Goal: Information Seeking & Learning: Check status

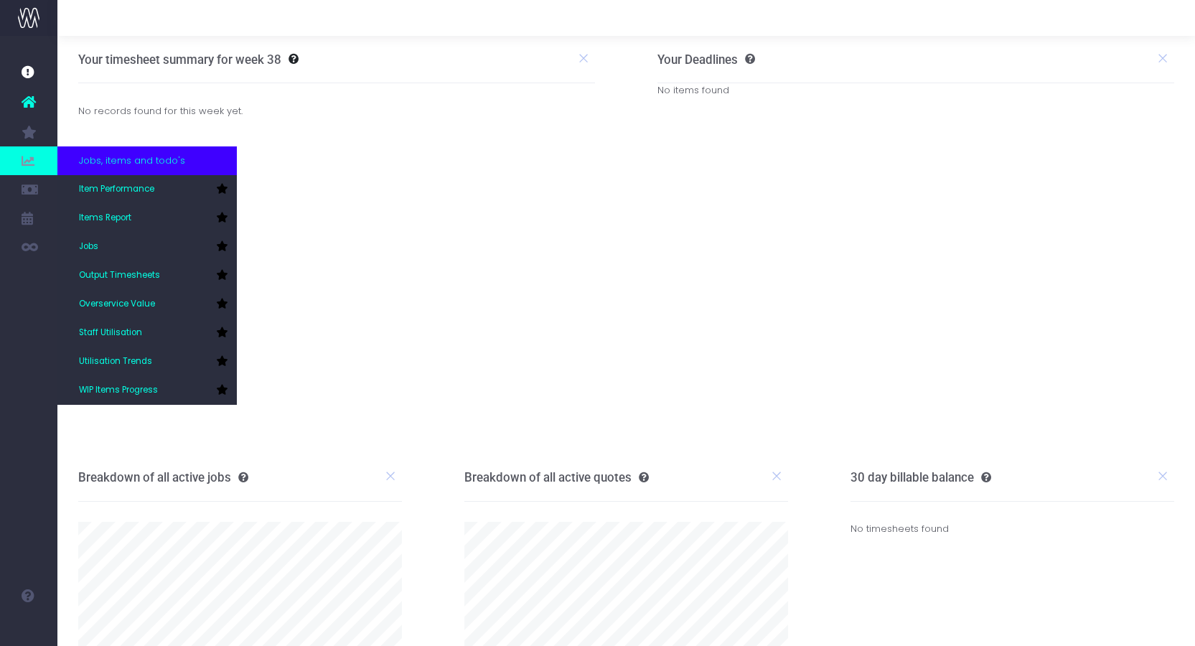
drag, startPoint x: 24, startPoint y: 161, endPoint x: 116, endPoint y: 169, distance: 91.5
click at [24, 161] on icon at bounding box center [29, 161] width 14 height 16
click at [149, 210] on link "Items Report" at bounding box center [146, 218] width 179 height 29
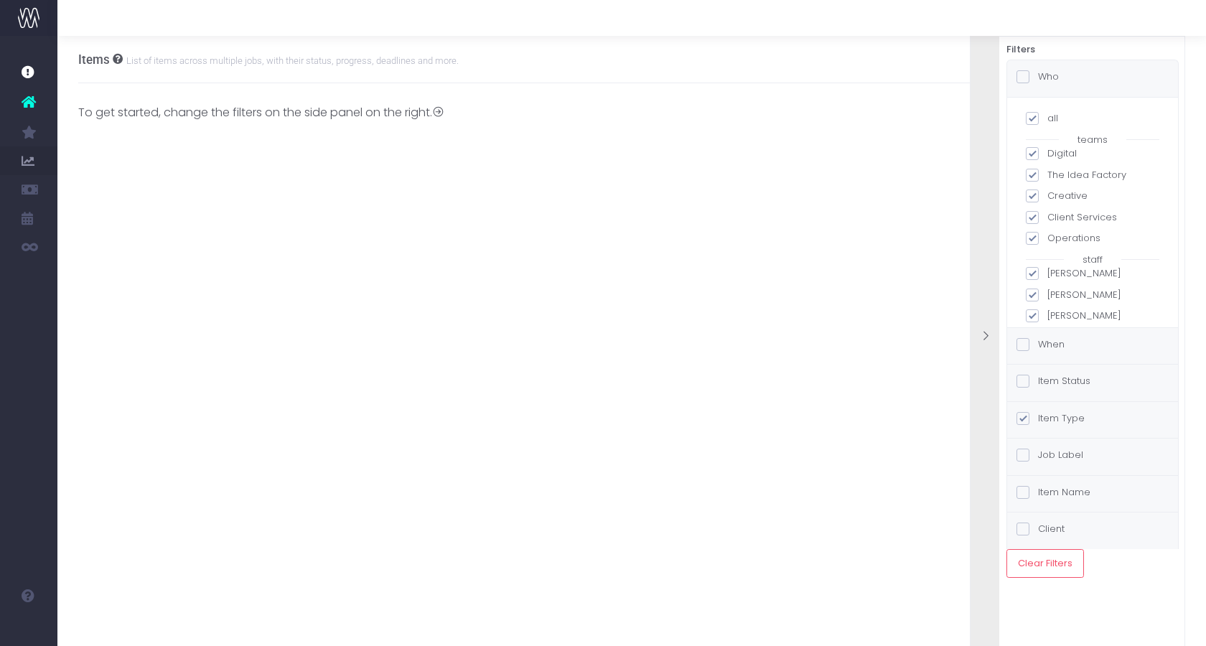
click at [1037, 121] on span at bounding box center [1032, 118] width 13 height 13
click at [1047, 121] on input "all" at bounding box center [1051, 115] width 9 height 9
checkbox input "false"
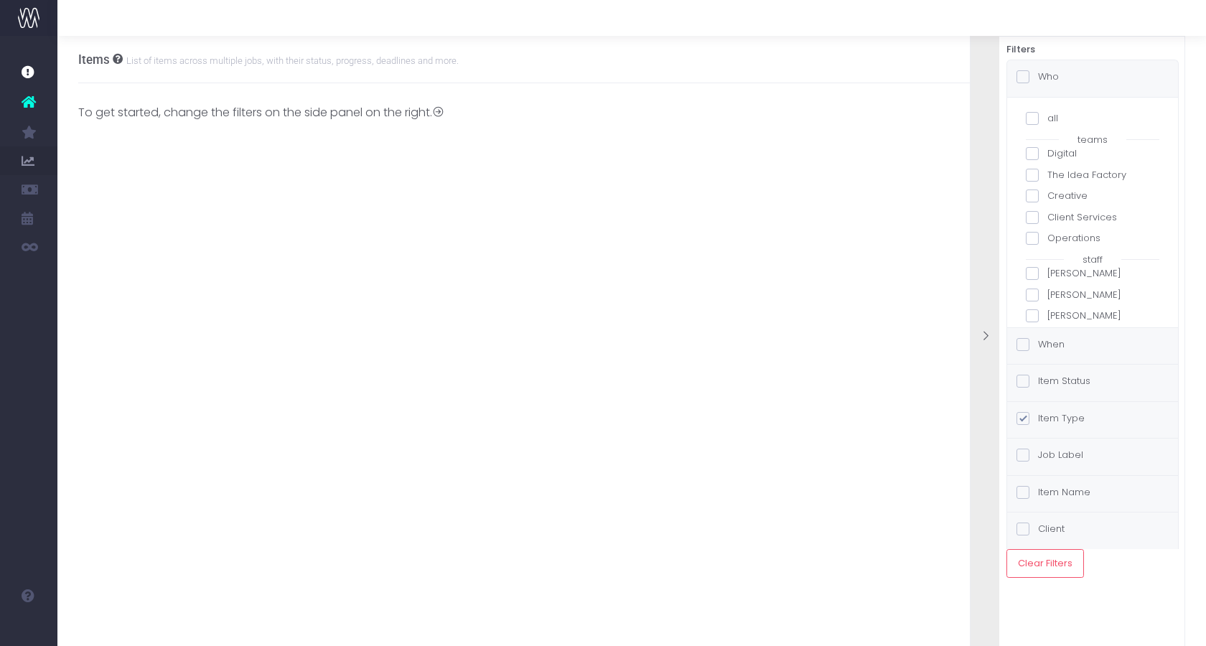
checkbox input "false"
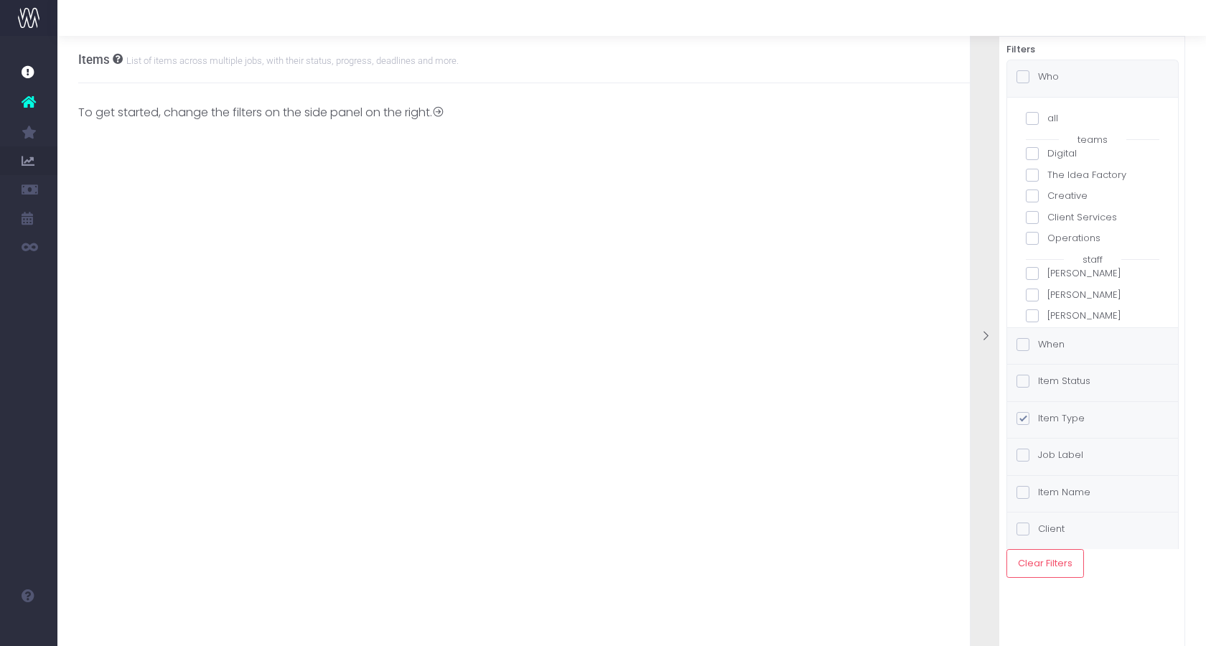
checkbox input "false"
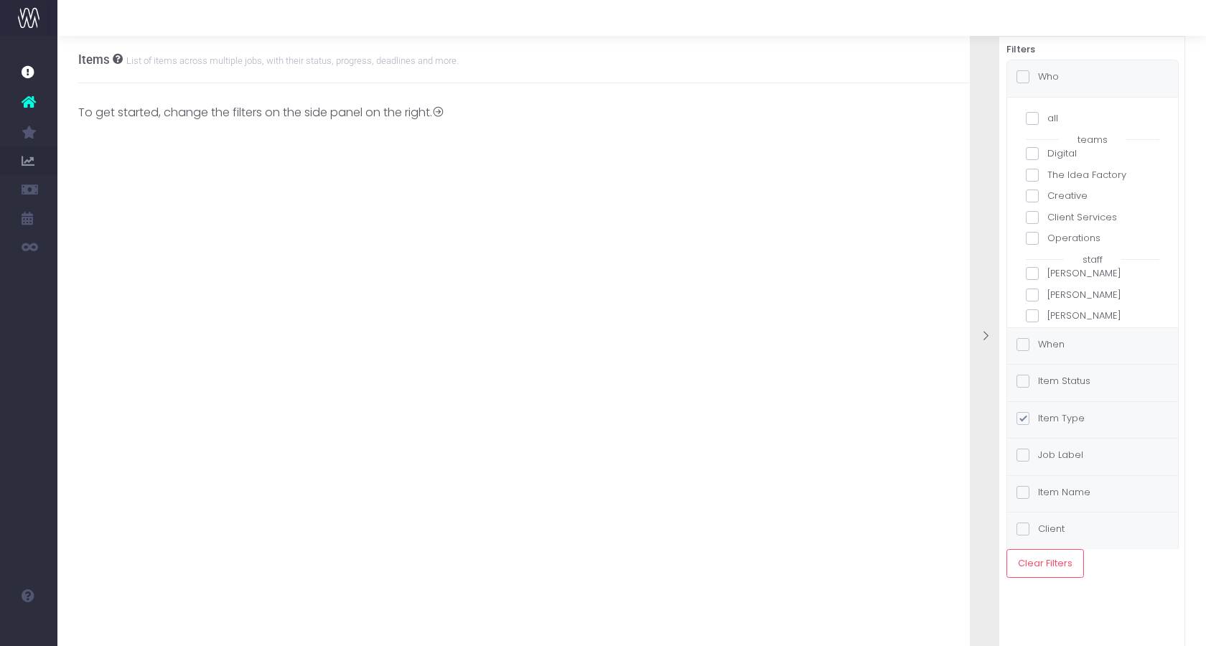
checkbox input "false"
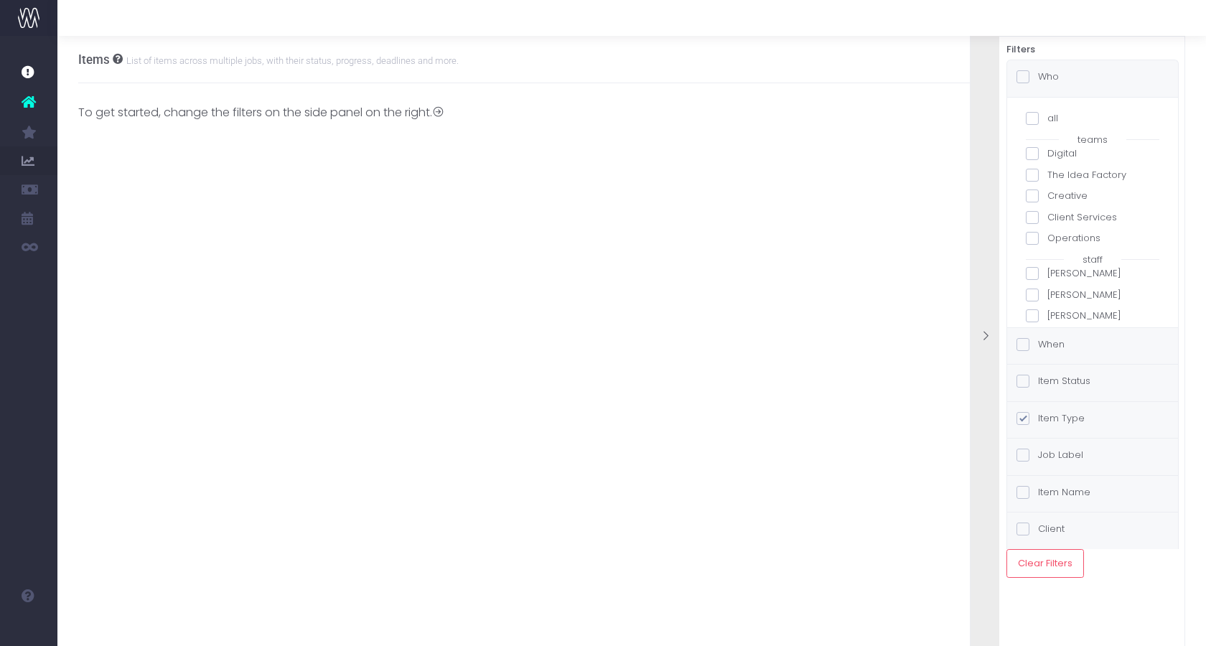
checkbox input "false"
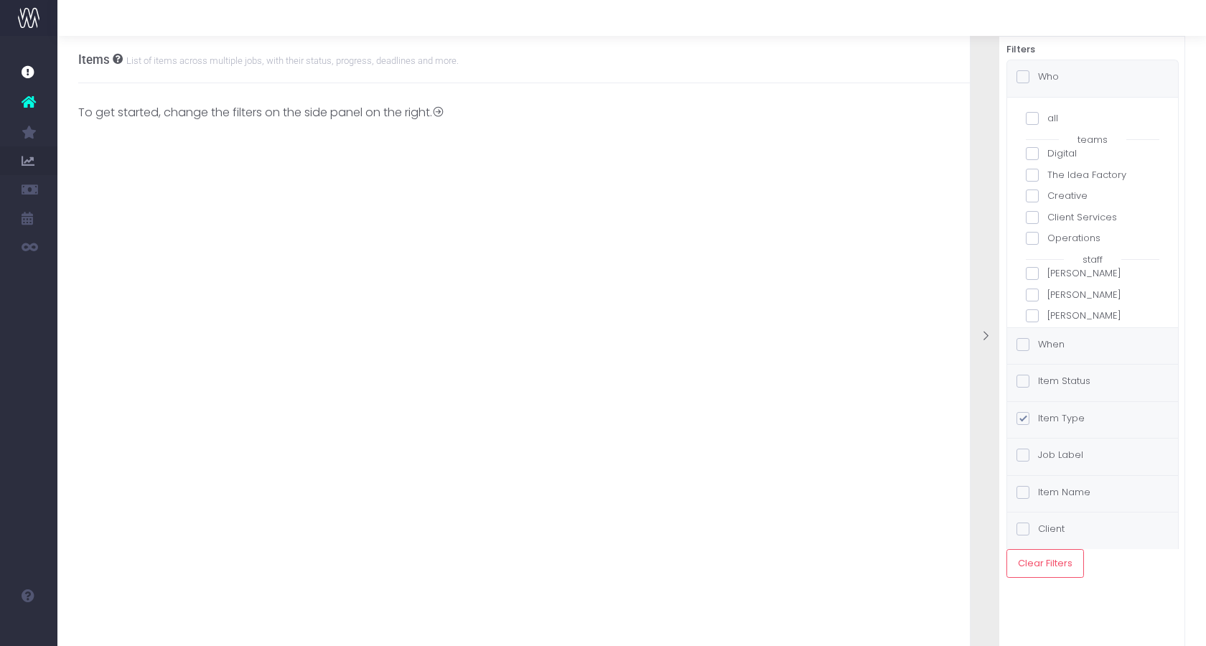
checkbox input "false"
click at [1033, 203] on span at bounding box center [1032, 201] width 13 height 13
click at [1047, 203] on input "[PERSON_NAME]" at bounding box center [1051, 199] width 9 height 9
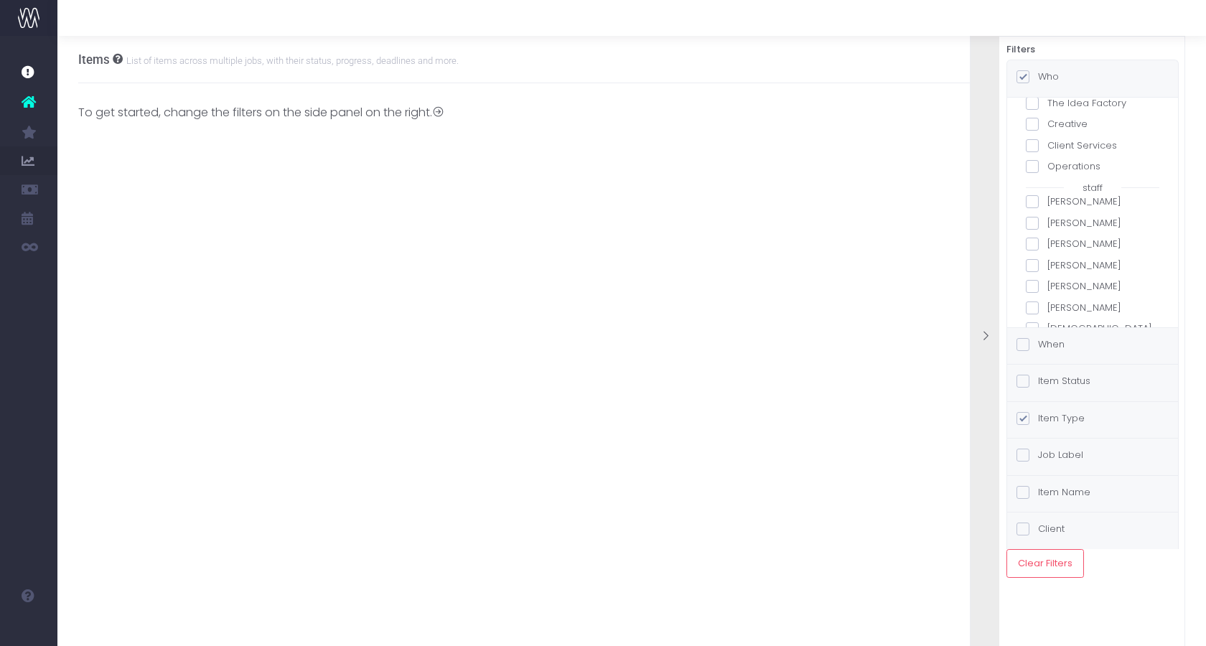
checkbox input "true"
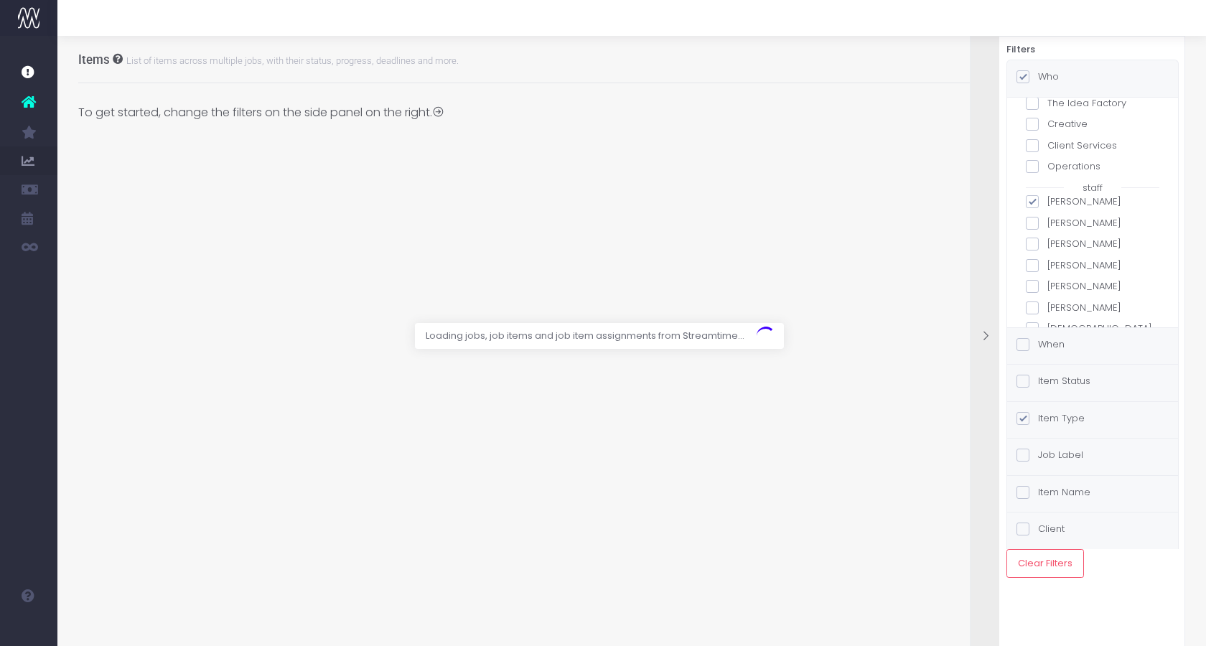
click at [1029, 343] on span at bounding box center [1022, 344] width 13 height 13
click at [1038, 343] on input "When" at bounding box center [1042, 341] width 9 height 9
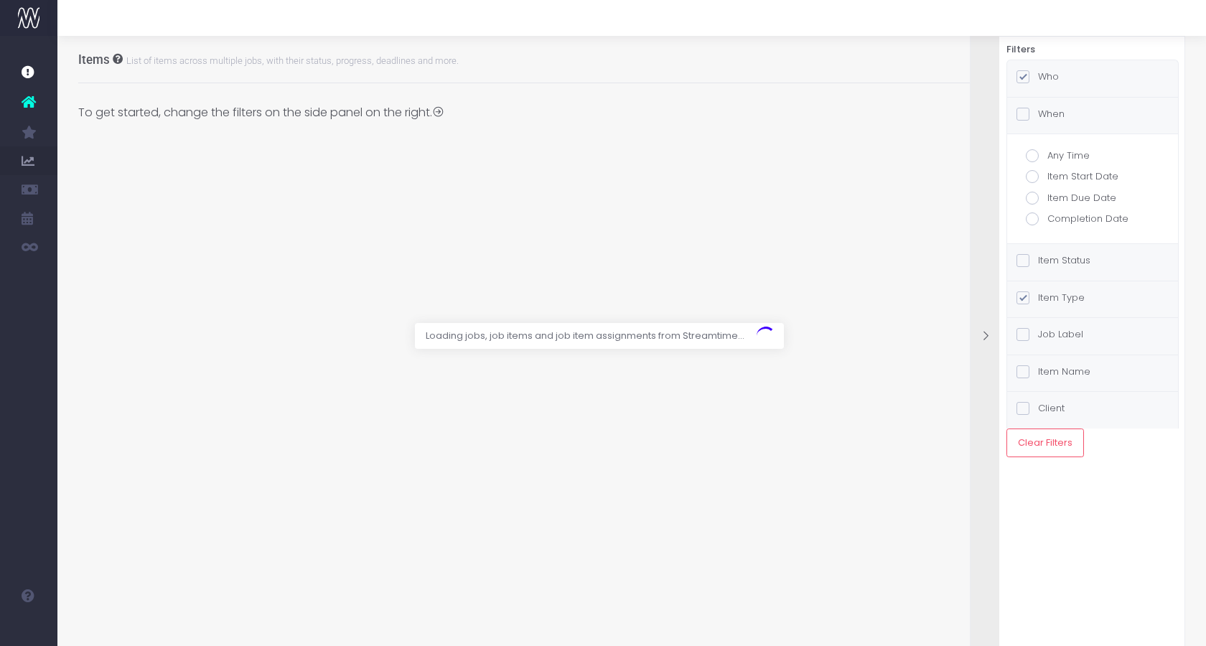
click at [1061, 200] on label "Item Due Date" at bounding box center [1093, 198] width 134 height 14
click at [1057, 200] on input "Item Due Date" at bounding box center [1051, 195] width 9 height 9
radio input "true"
checkbox input "true"
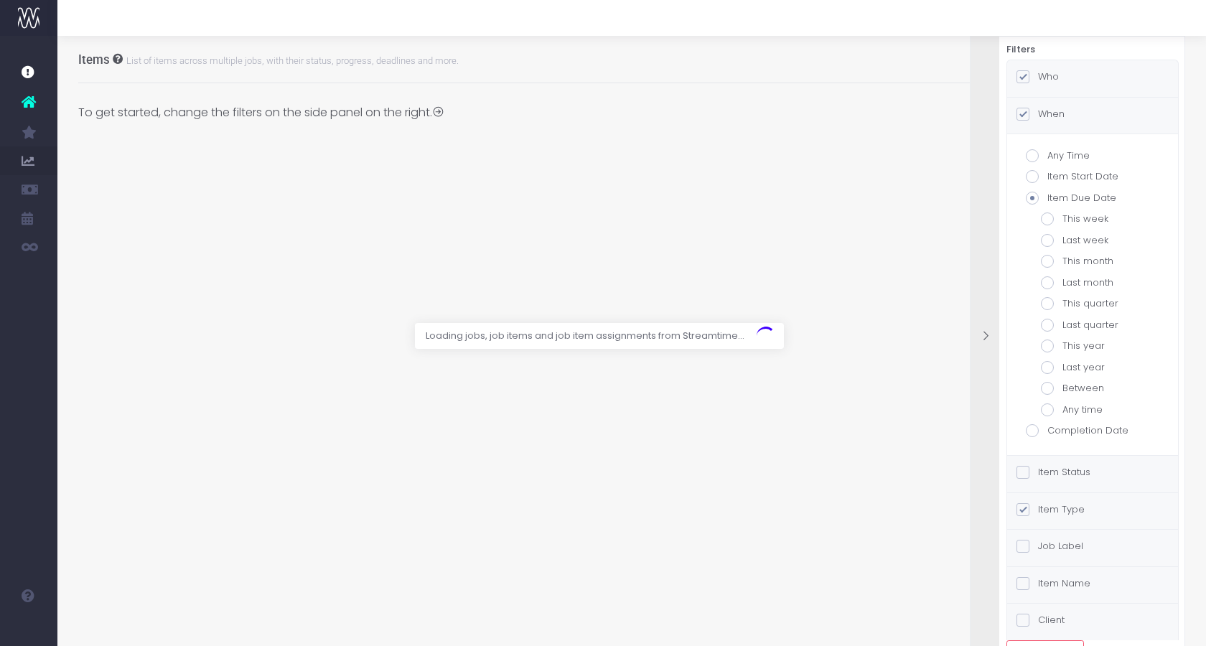
click at [1052, 220] on span at bounding box center [1047, 218] width 13 height 13
click at [1062, 220] on input "This week" at bounding box center [1066, 216] width 9 height 9
radio input "true"
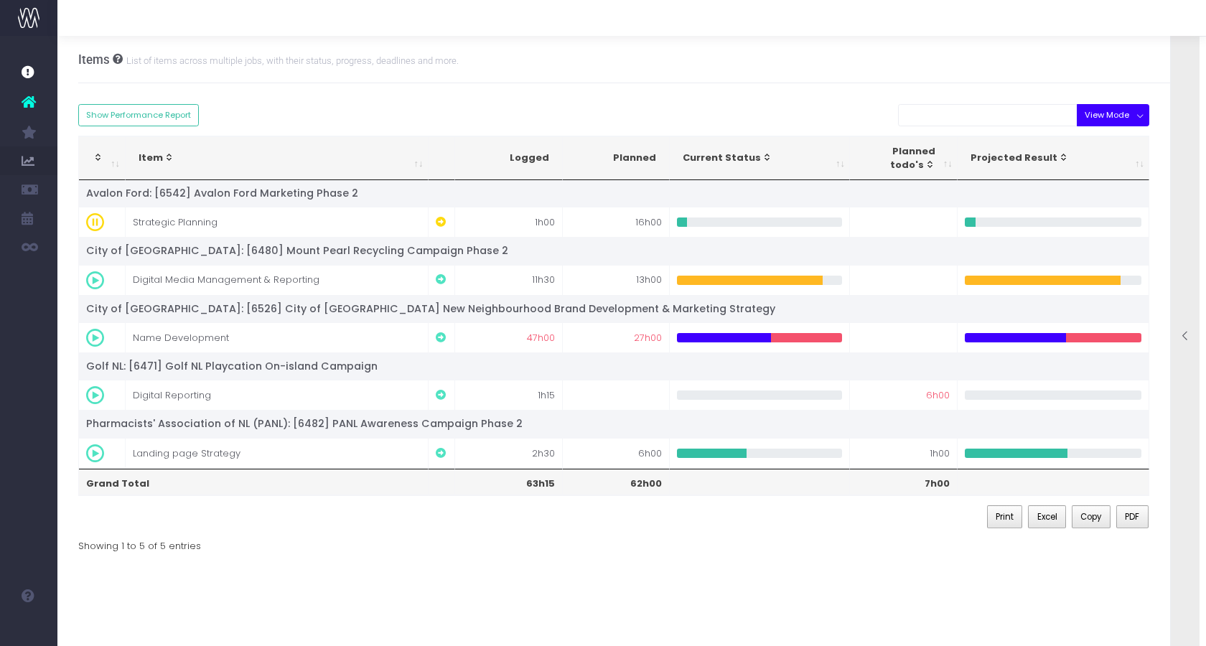
click at [1128, 110] on button "View Mode" at bounding box center [1113, 115] width 72 height 22
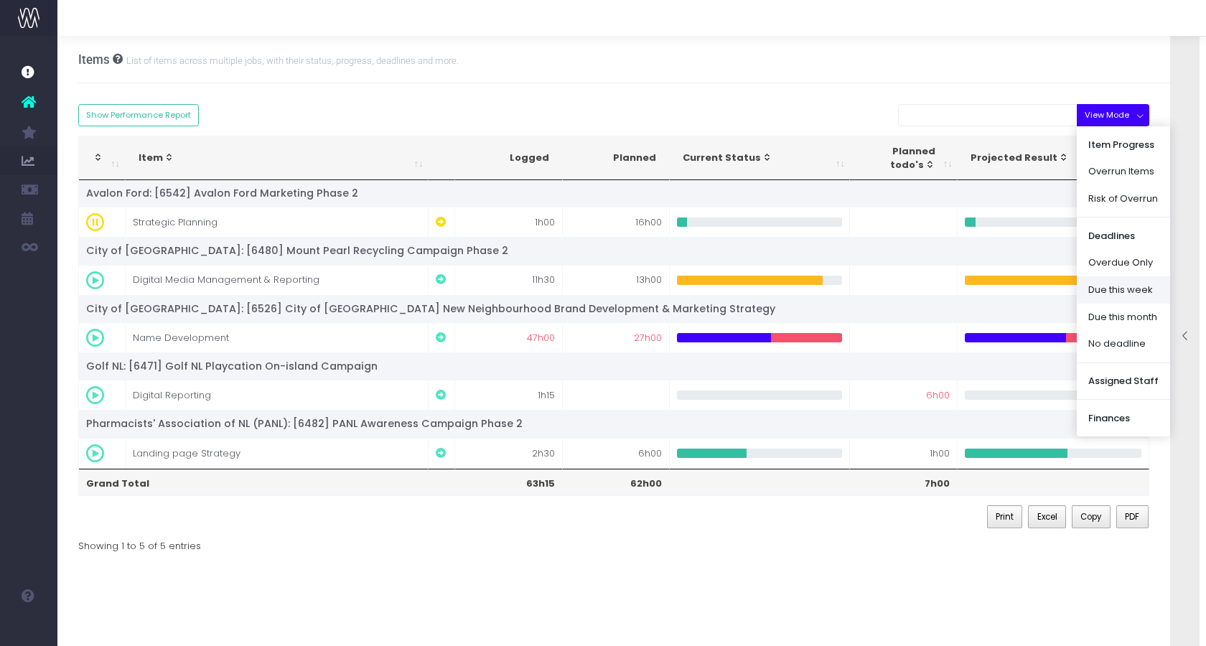
click at [1128, 298] on link "Due this week" at bounding box center [1123, 289] width 93 height 27
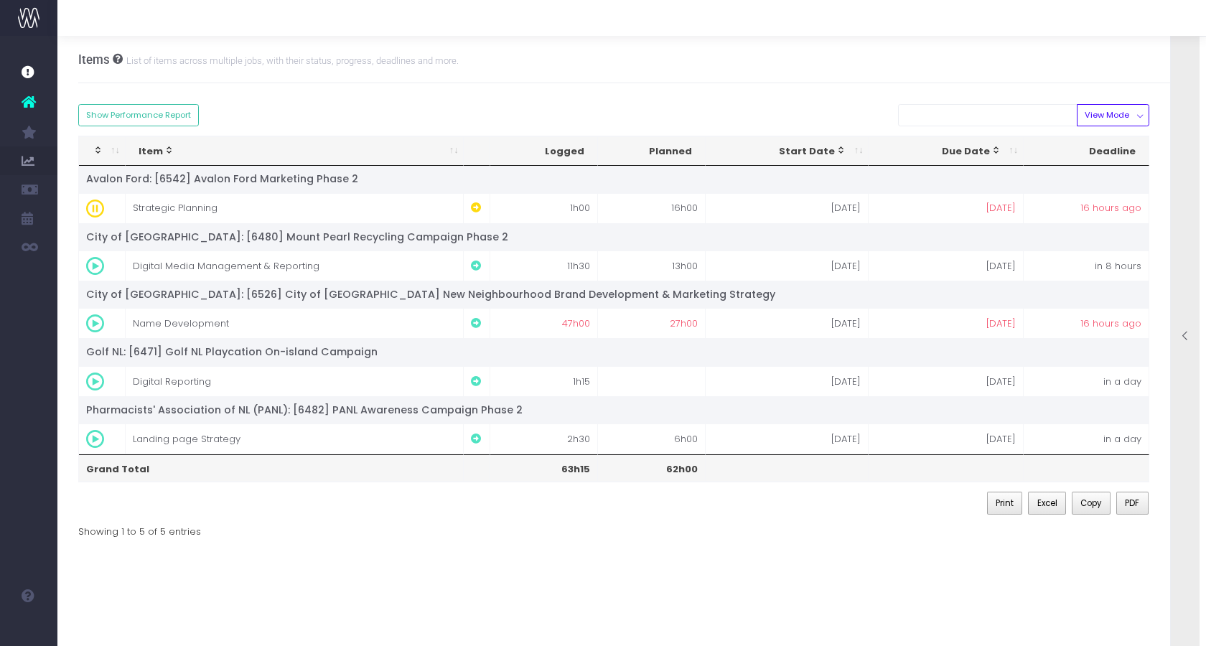
click at [1185, 174] on div at bounding box center [1185, 337] width 29 height 645
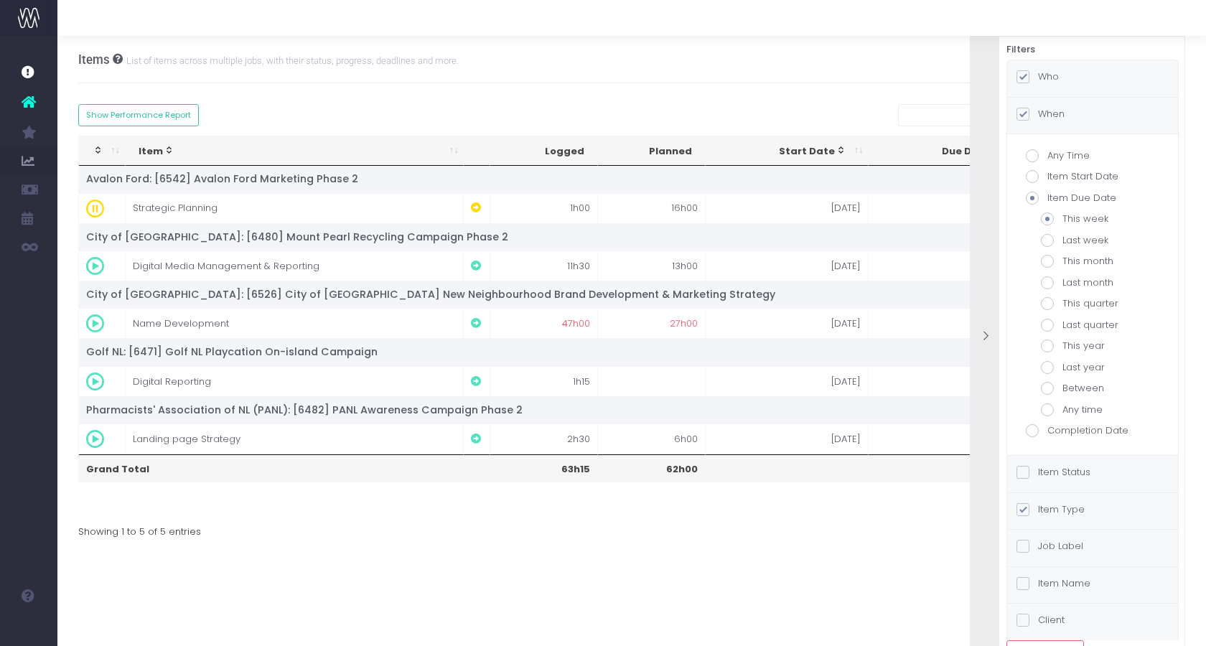
click at [1062, 85] on div "Who" at bounding box center [1092, 78] width 171 height 37
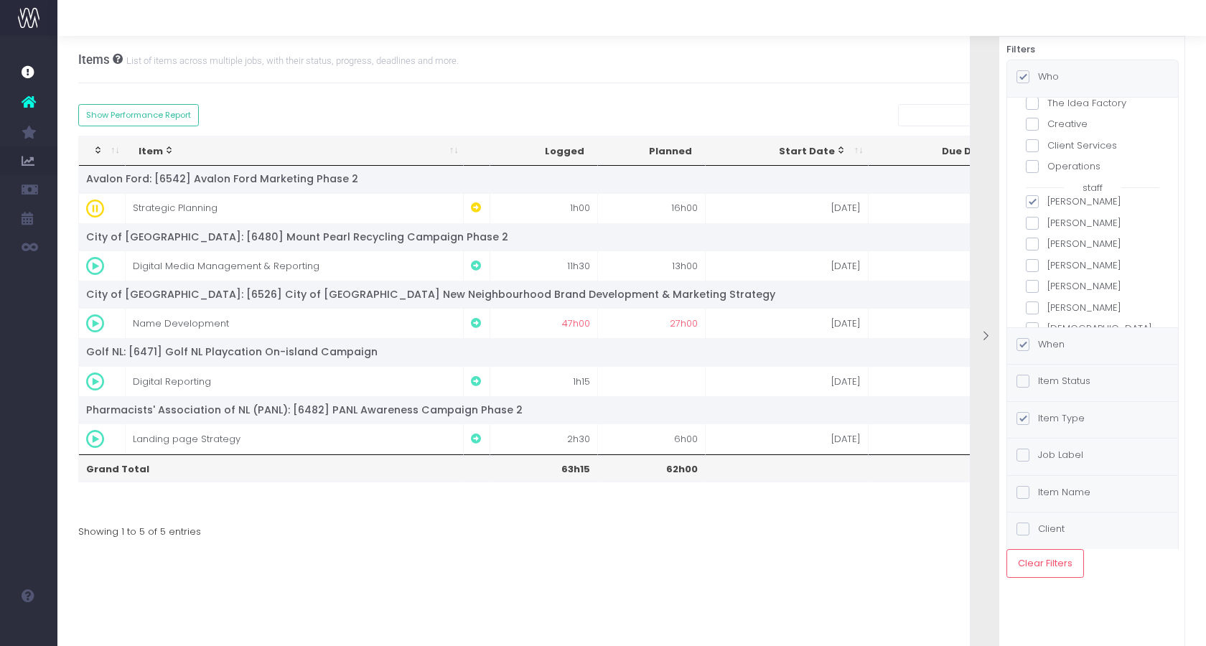
click at [1064, 227] on label "[PERSON_NAME]" at bounding box center [1093, 223] width 134 height 14
click at [1057, 225] on input "[PERSON_NAME]" at bounding box center [1051, 220] width 9 height 9
checkbox input "true"
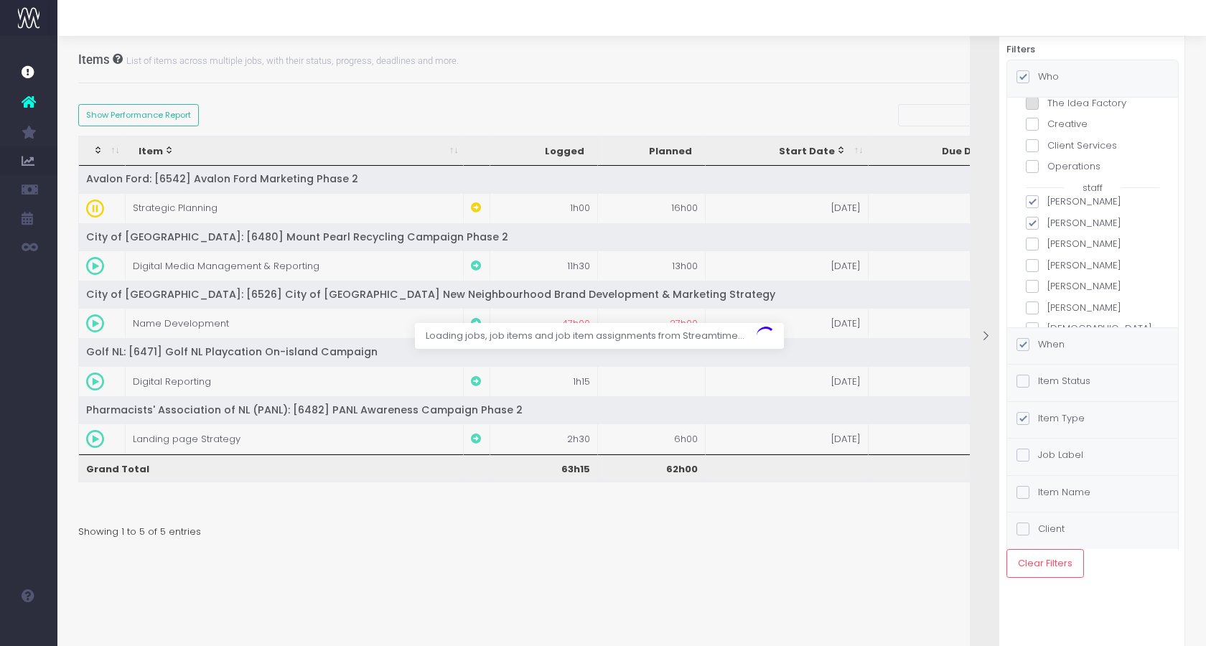
click at [1059, 200] on label "[PERSON_NAME]" at bounding box center [1093, 202] width 134 height 14
click at [1057, 200] on input "[PERSON_NAME]" at bounding box center [1051, 199] width 9 height 9
checkbox input "false"
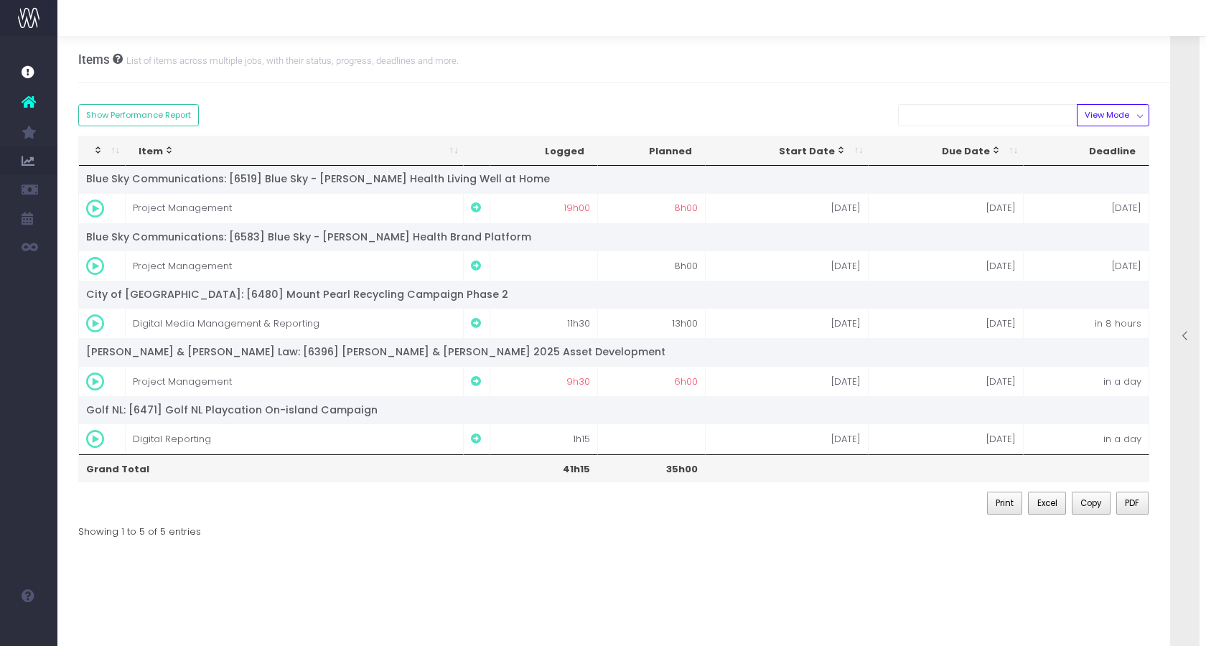
click at [1179, 119] on div at bounding box center [1185, 337] width 29 height 645
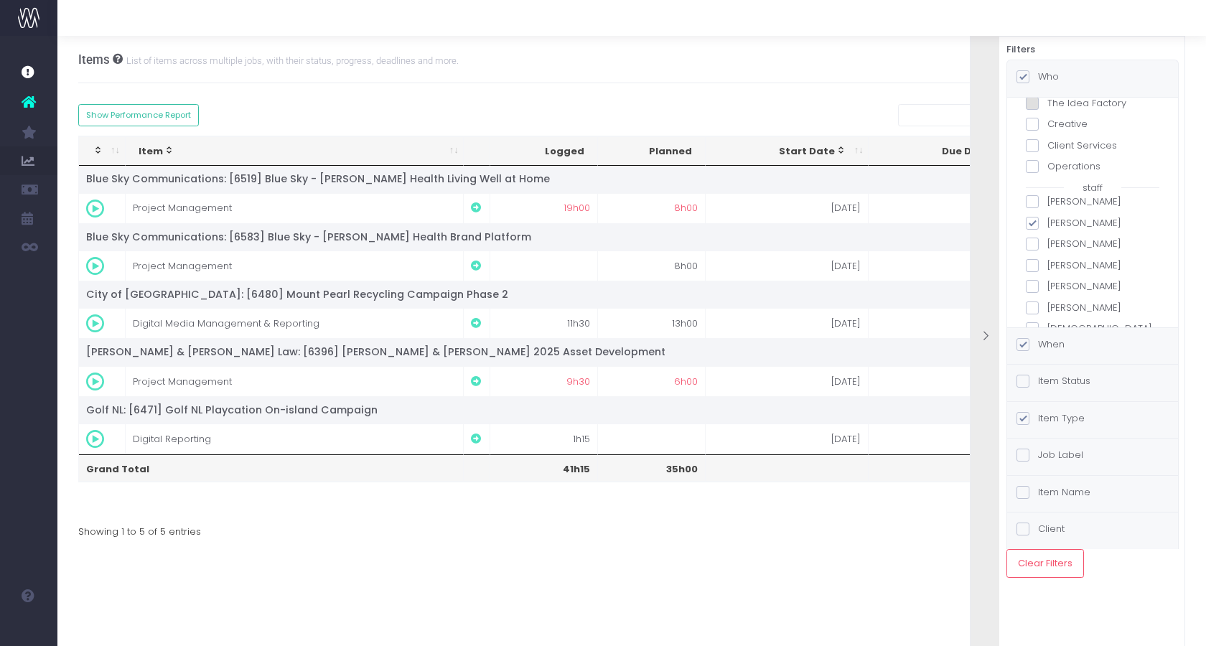
click at [1037, 223] on span at bounding box center [1032, 223] width 13 height 13
click at [1047, 223] on input "[PERSON_NAME]" at bounding box center [1051, 220] width 9 height 9
checkbox input "false"
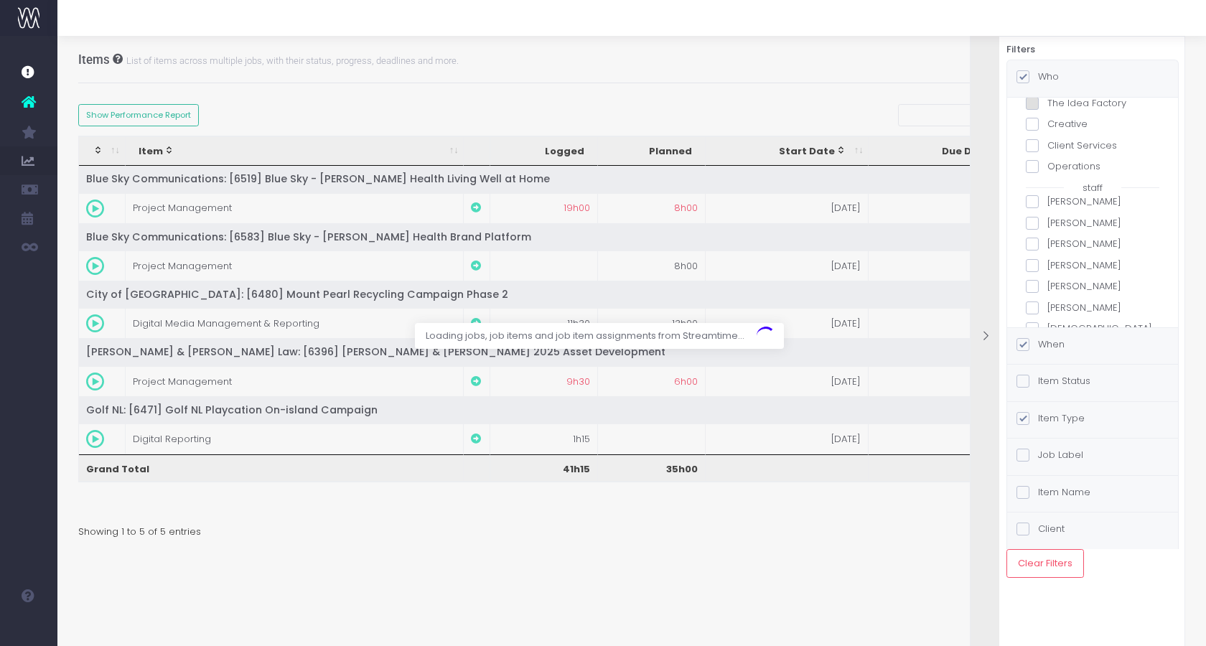
click at [1034, 242] on span at bounding box center [1032, 244] width 13 height 13
click at [1047, 242] on input "[PERSON_NAME]" at bounding box center [1051, 241] width 9 height 9
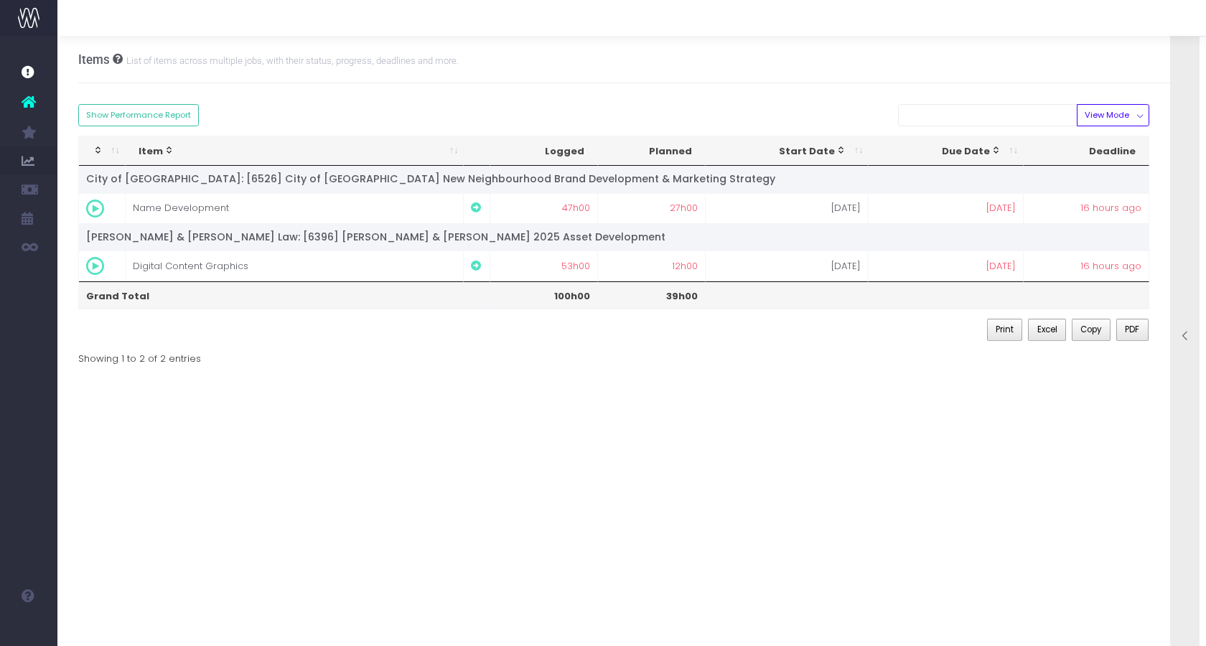
click at [1181, 186] on div at bounding box center [1185, 337] width 29 height 645
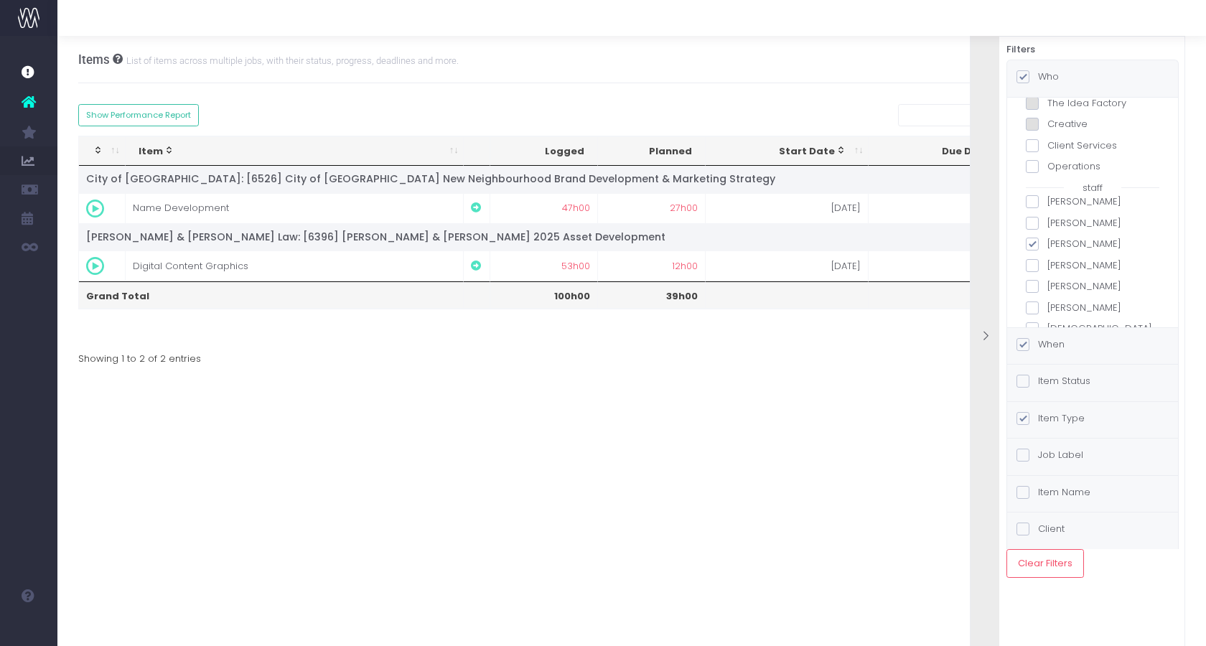
click at [1054, 240] on label "[PERSON_NAME]" at bounding box center [1093, 244] width 134 height 14
click at [1054, 240] on input "[PERSON_NAME]" at bounding box center [1051, 241] width 9 height 9
checkbox input "false"
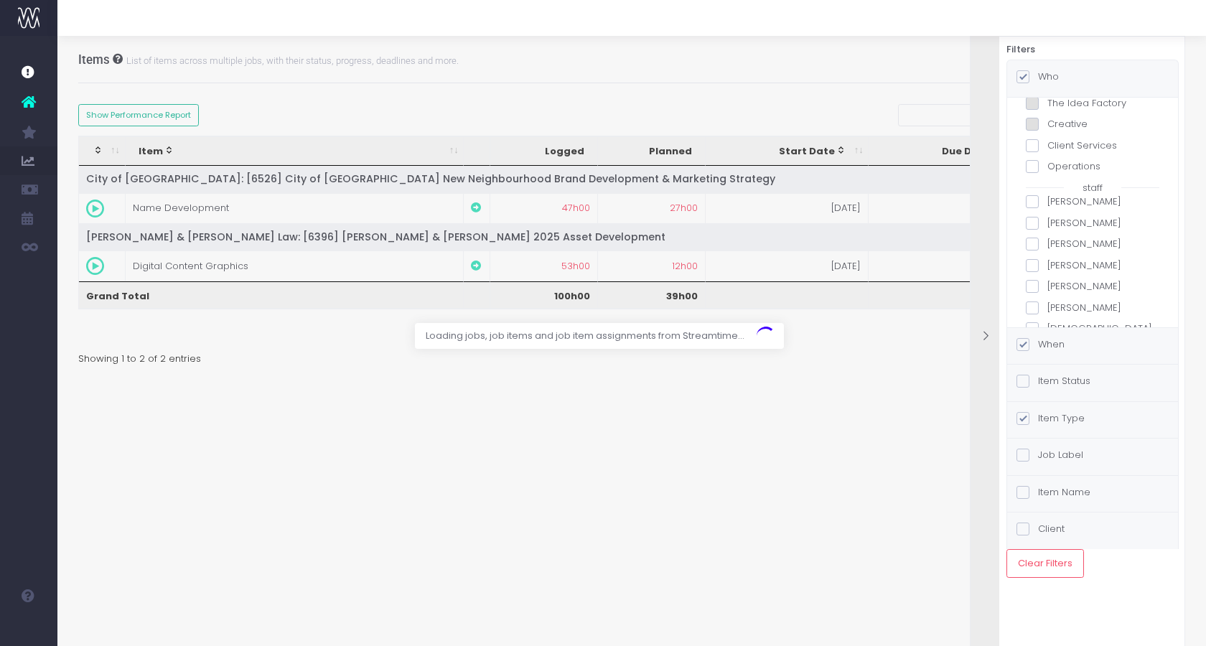
click at [1039, 256] on div "all teams Digital The Idea Factory Creative Client Services Operations staff [P…" at bounding box center [1093, 321] width 134 height 564
click at [1037, 259] on span at bounding box center [1032, 265] width 13 height 13
click at [1047, 258] on input "[PERSON_NAME]" at bounding box center [1051, 262] width 9 height 9
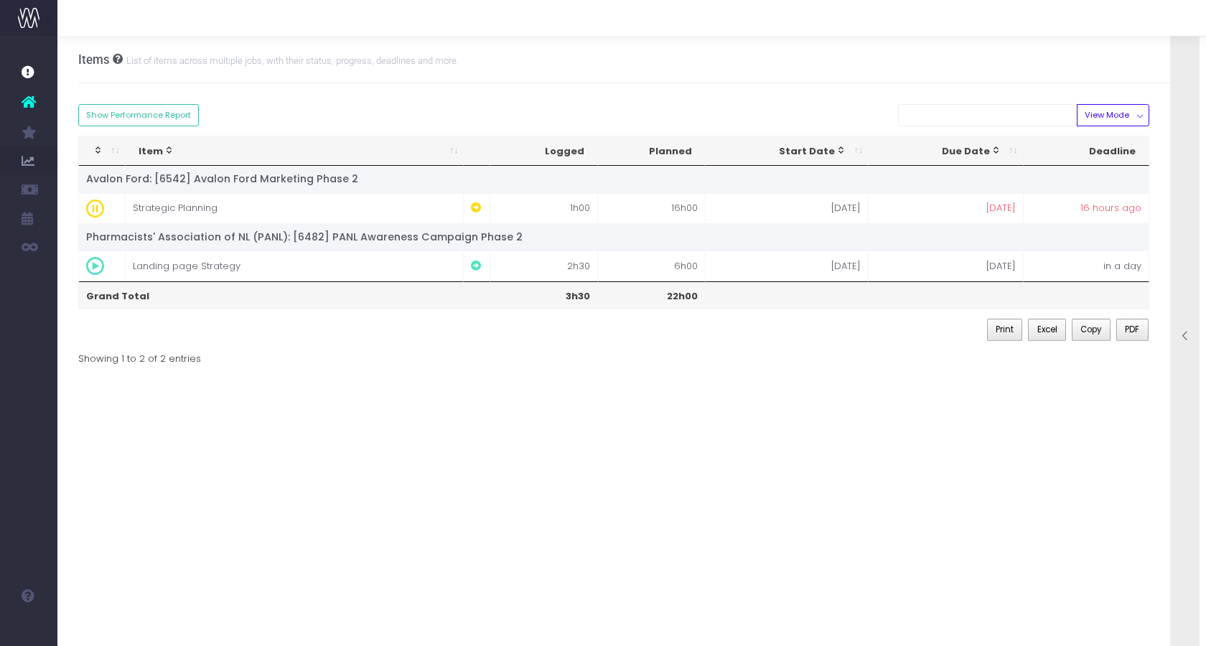
click at [1183, 230] on div at bounding box center [1185, 337] width 29 height 645
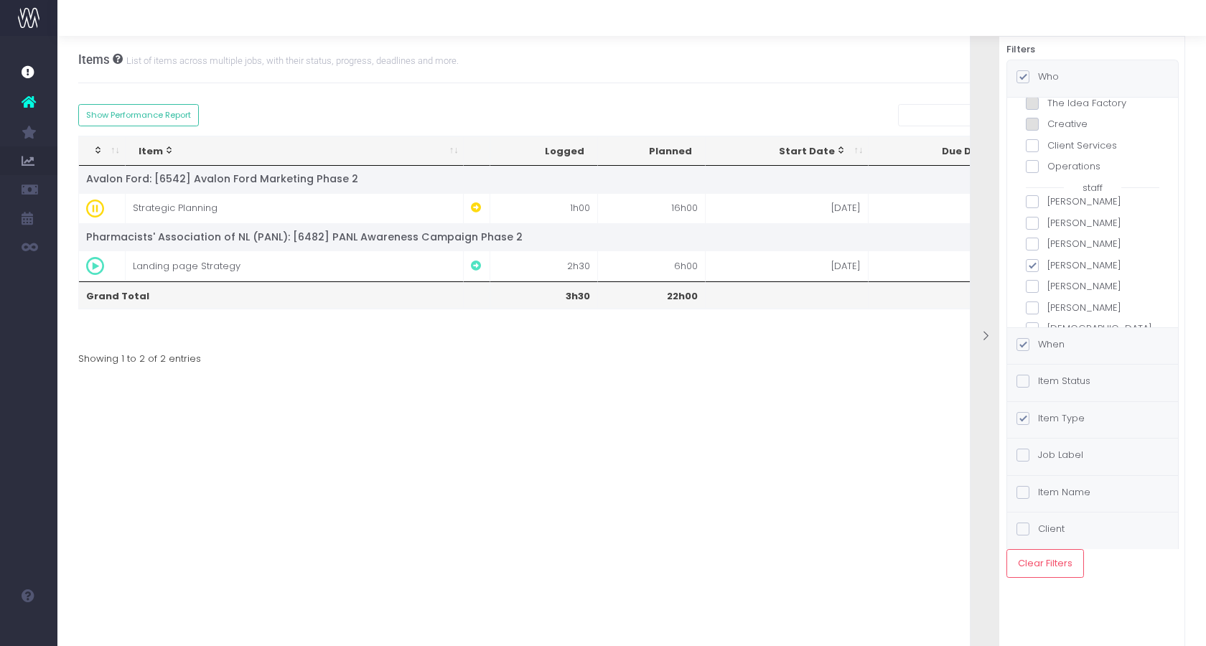
click at [1057, 267] on label "[PERSON_NAME]" at bounding box center [1093, 265] width 134 height 14
click at [1057, 267] on input "[PERSON_NAME]" at bounding box center [1051, 262] width 9 height 9
checkbox input "false"
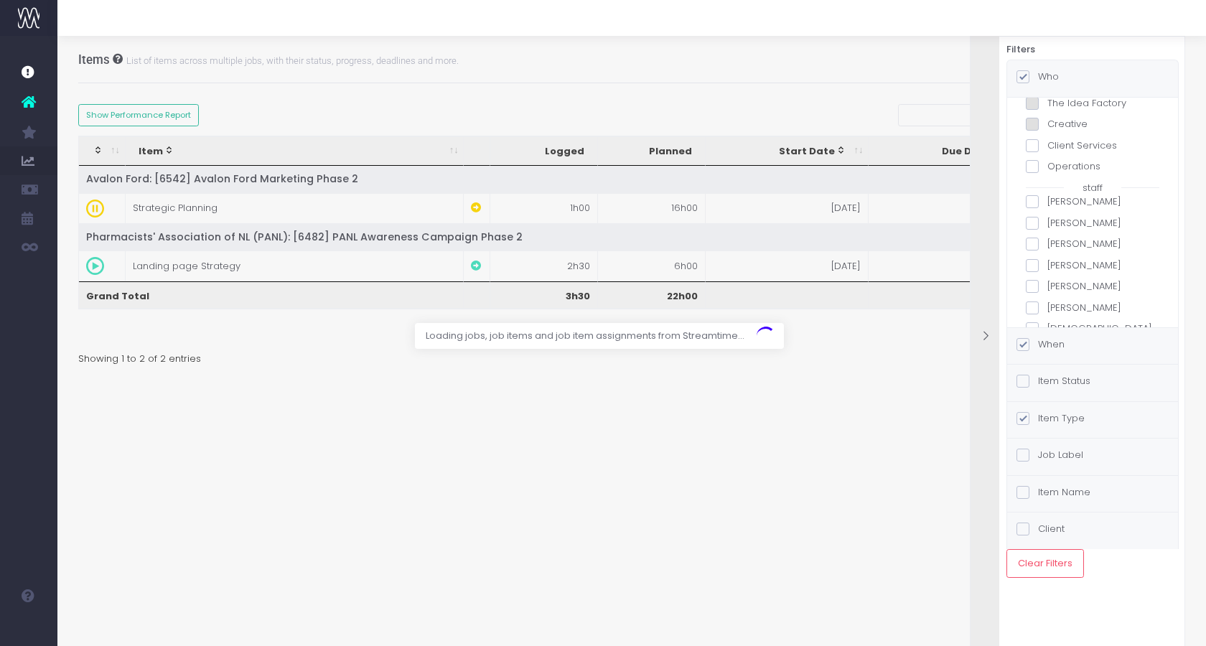
click at [1035, 286] on span at bounding box center [1032, 286] width 13 height 13
click at [1047, 286] on input "[PERSON_NAME]" at bounding box center [1051, 283] width 9 height 9
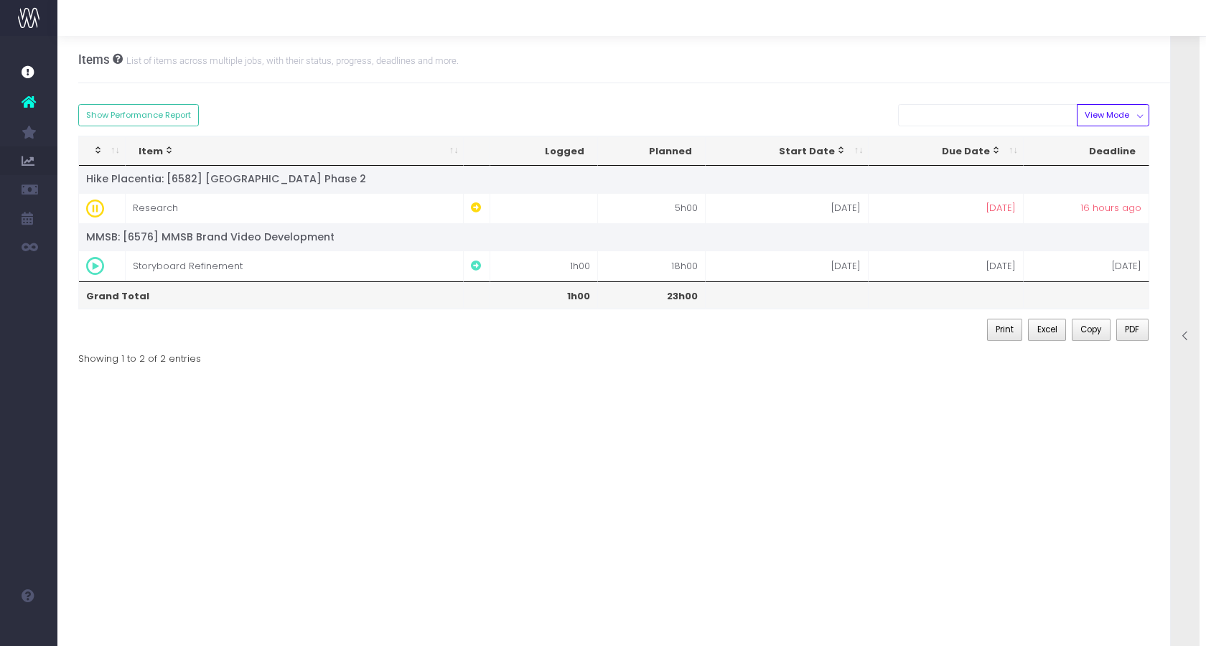
click at [1182, 251] on div at bounding box center [1185, 337] width 29 height 645
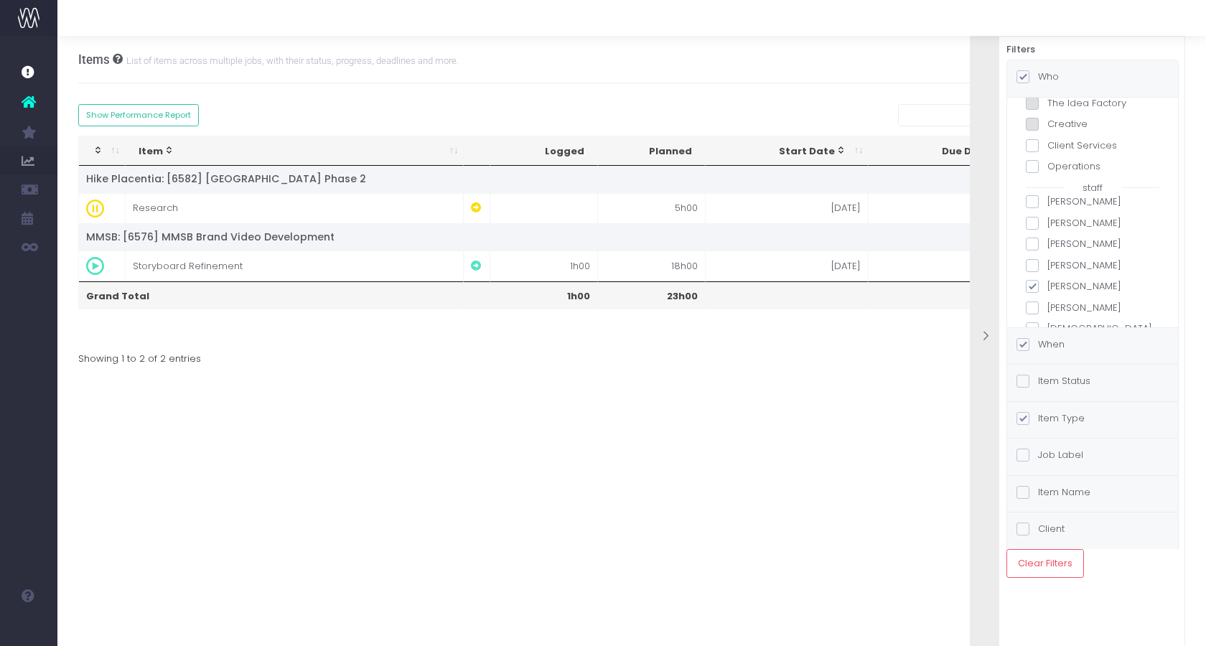
click at [1073, 289] on label "[PERSON_NAME]" at bounding box center [1093, 286] width 134 height 14
click at [1057, 289] on input "[PERSON_NAME]" at bounding box center [1051, 283] width 9 height 9
checkbox input "false"
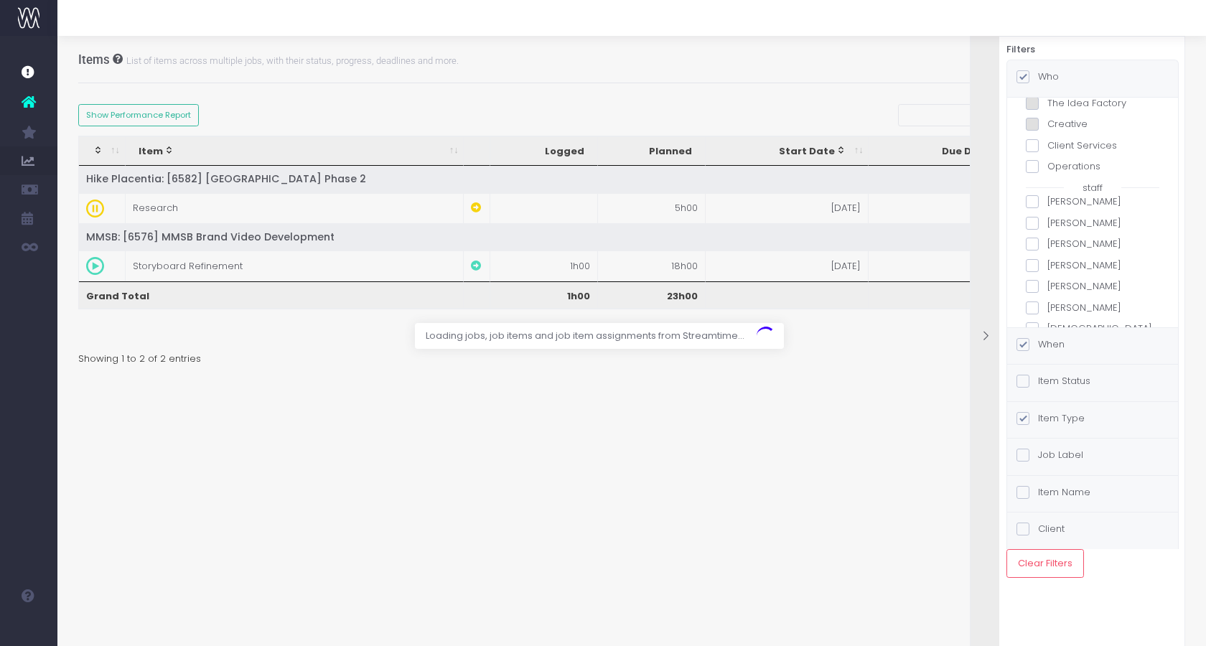
click at [1065, 299] on div "all teams Digital The Idea Factory Creative Client Services Operations staff [P…" at bounding box center [1093, 321] width 134 height 564
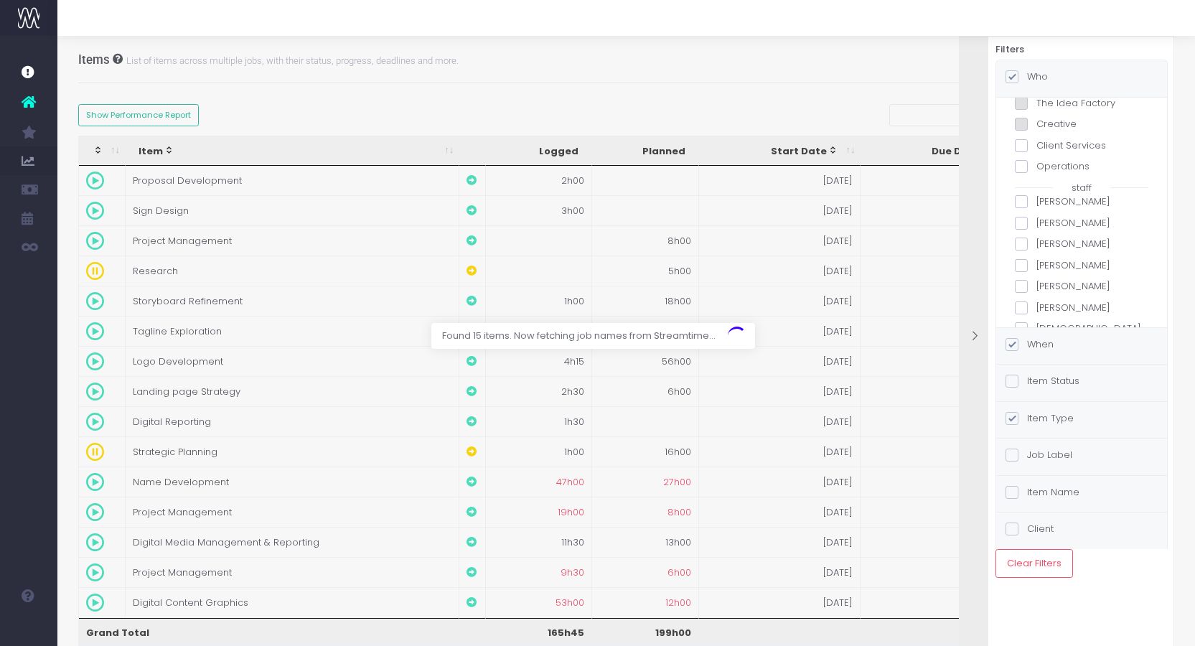
click at [1066, 301] on label "[PERSON_NAME]" at bounding box center [1082, 308] width 134 height 14
click at [1046, 301] on input "[PERSON_NAME]" at bounding box center [1041, 305] width 9 height 9
checkbox input "true"
